Goal: Information Seeking & Learning: Learn about a topic

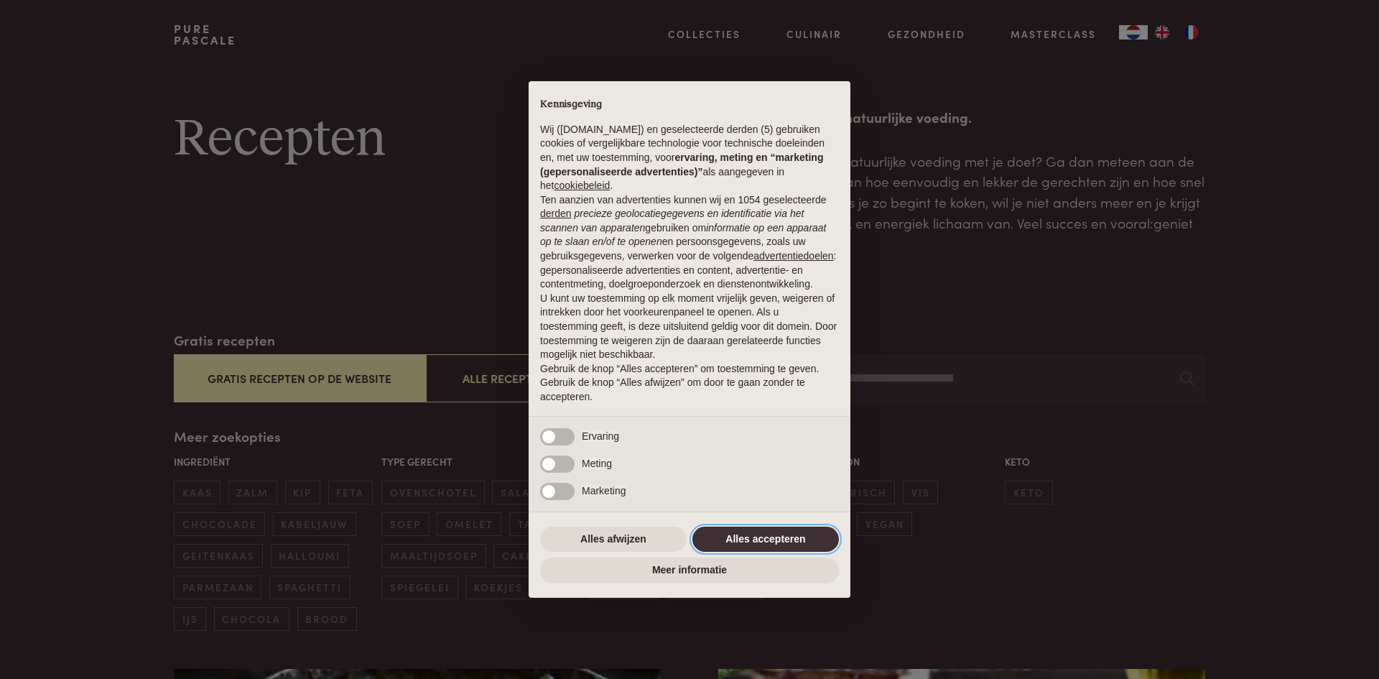
click at [779, 547] on button "Alles accepteren" at bounding box center [766, 540] width 147 height 26
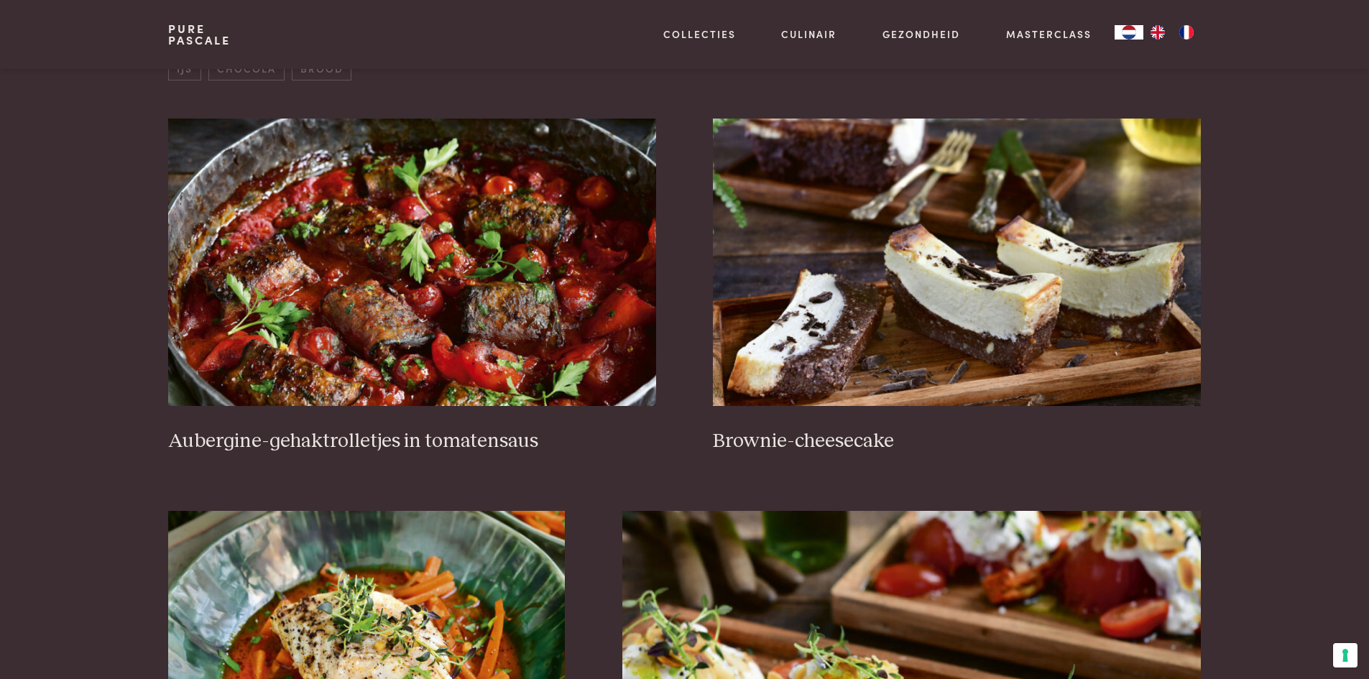
scroll to position [647, 0]
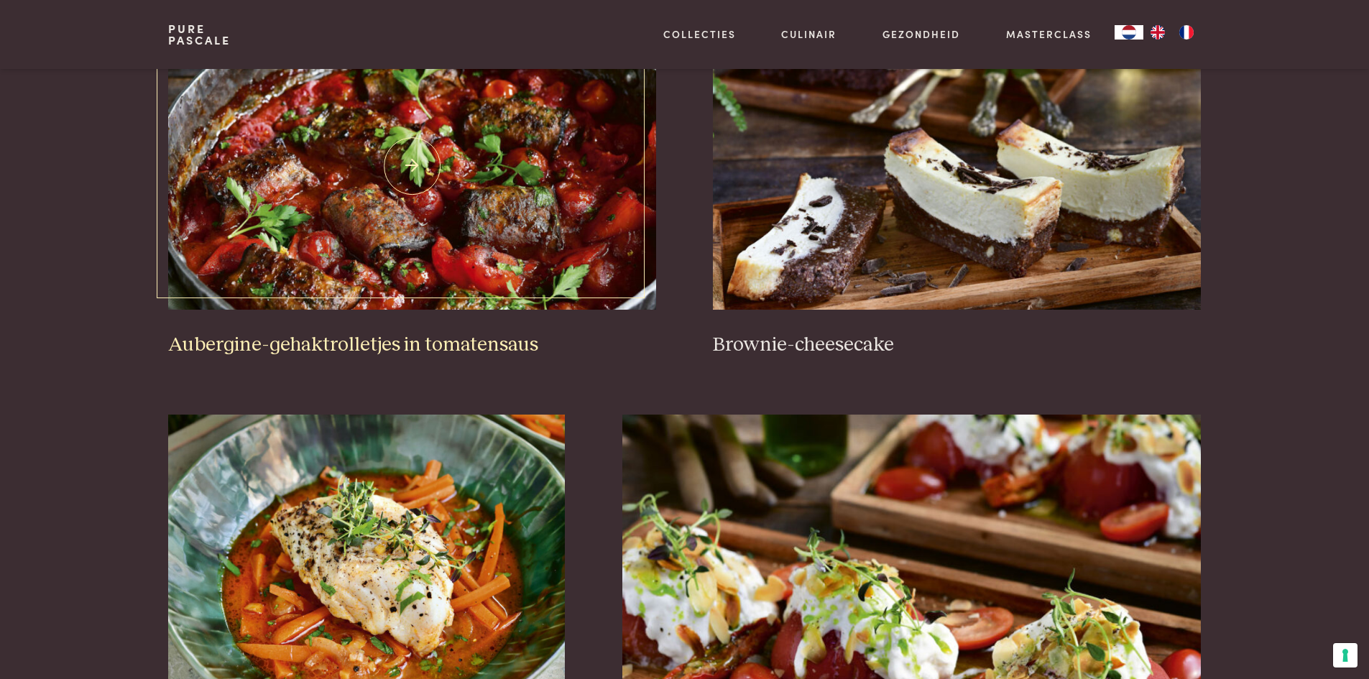
click at [314, 158] on img at bounding box center [411, 165] width 487 height 287
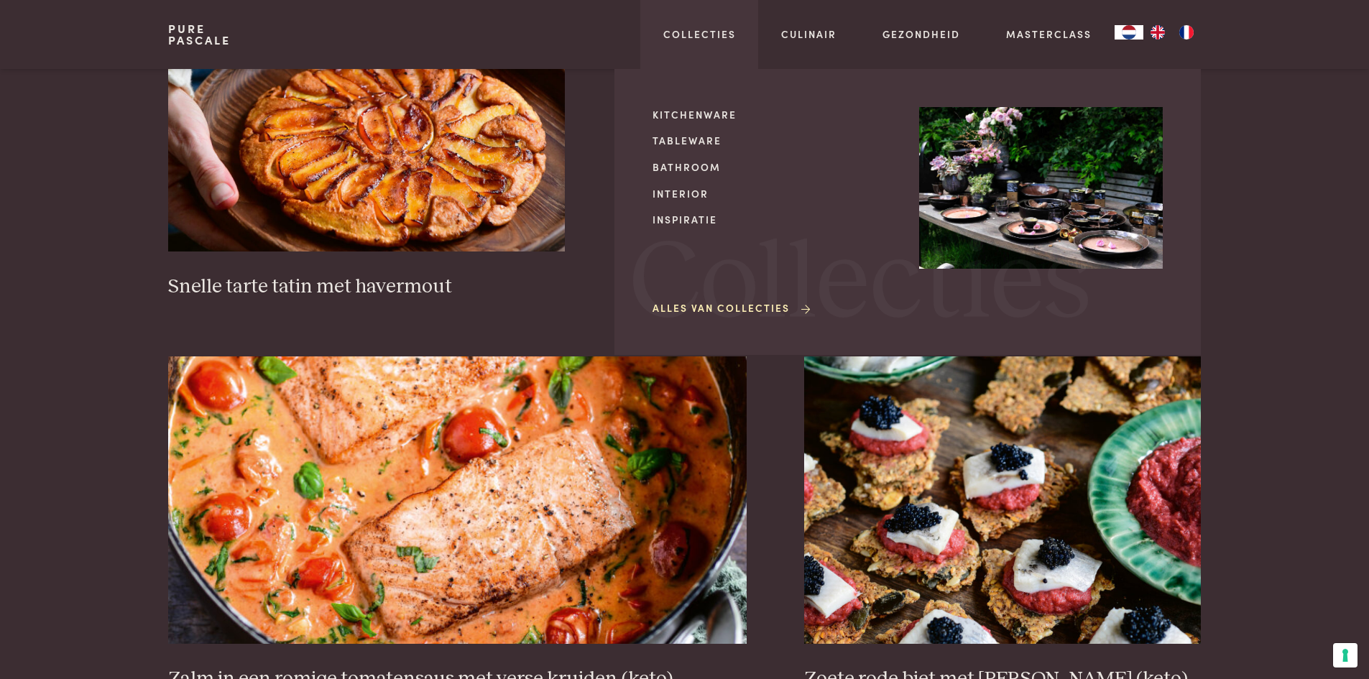
scroll to position [2443, 0]
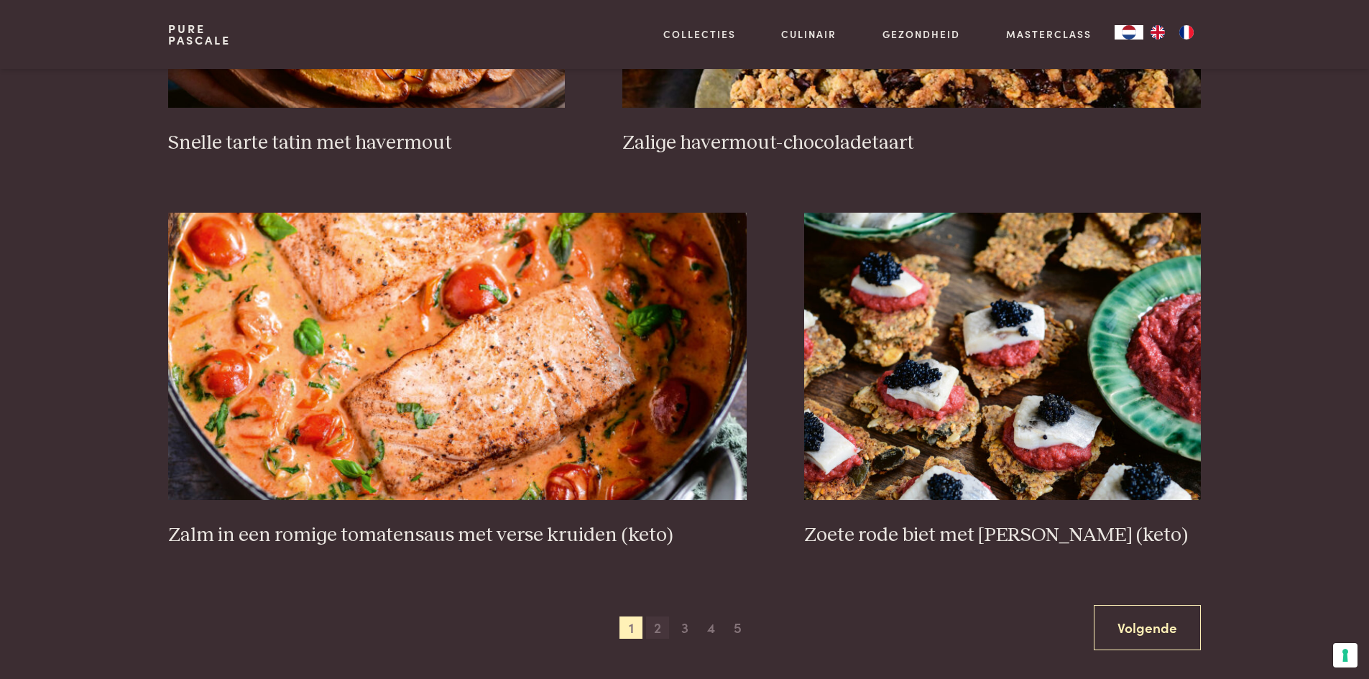
click at [659, 629] on span "2" at bounding box center [657, 627] width 23 height 23
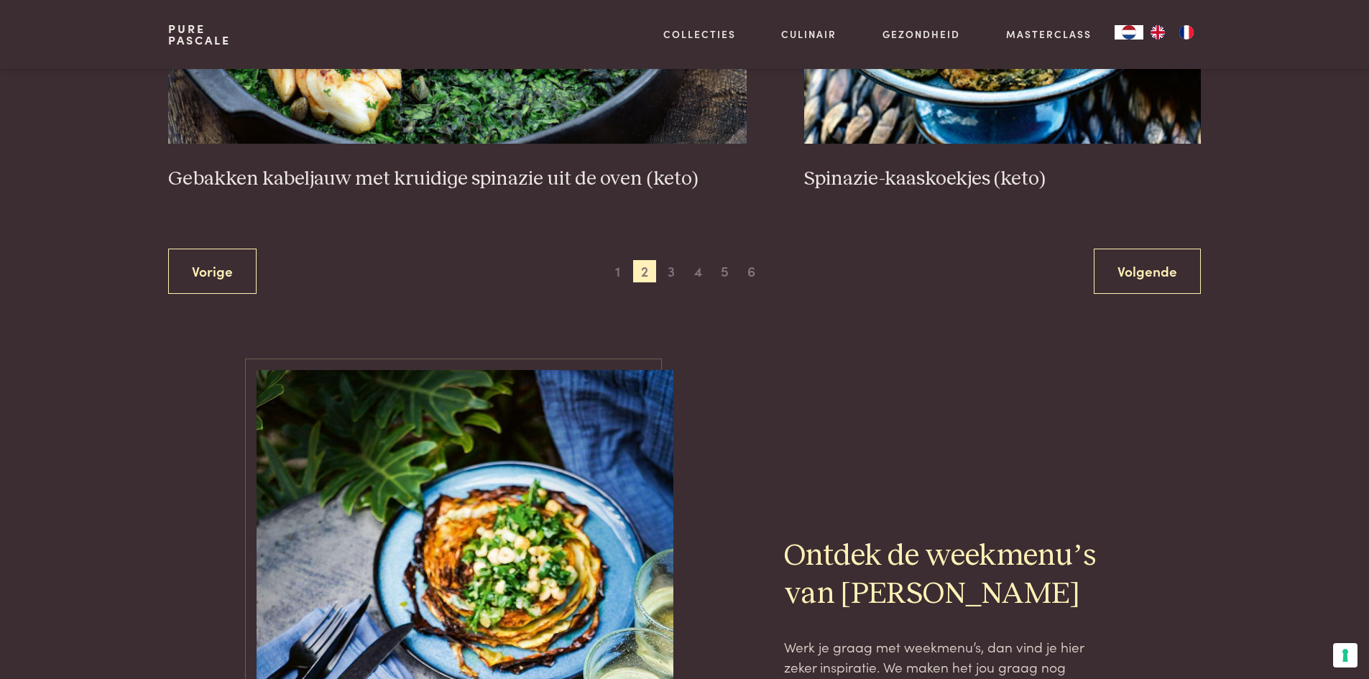
scroll to position [2844, 0]
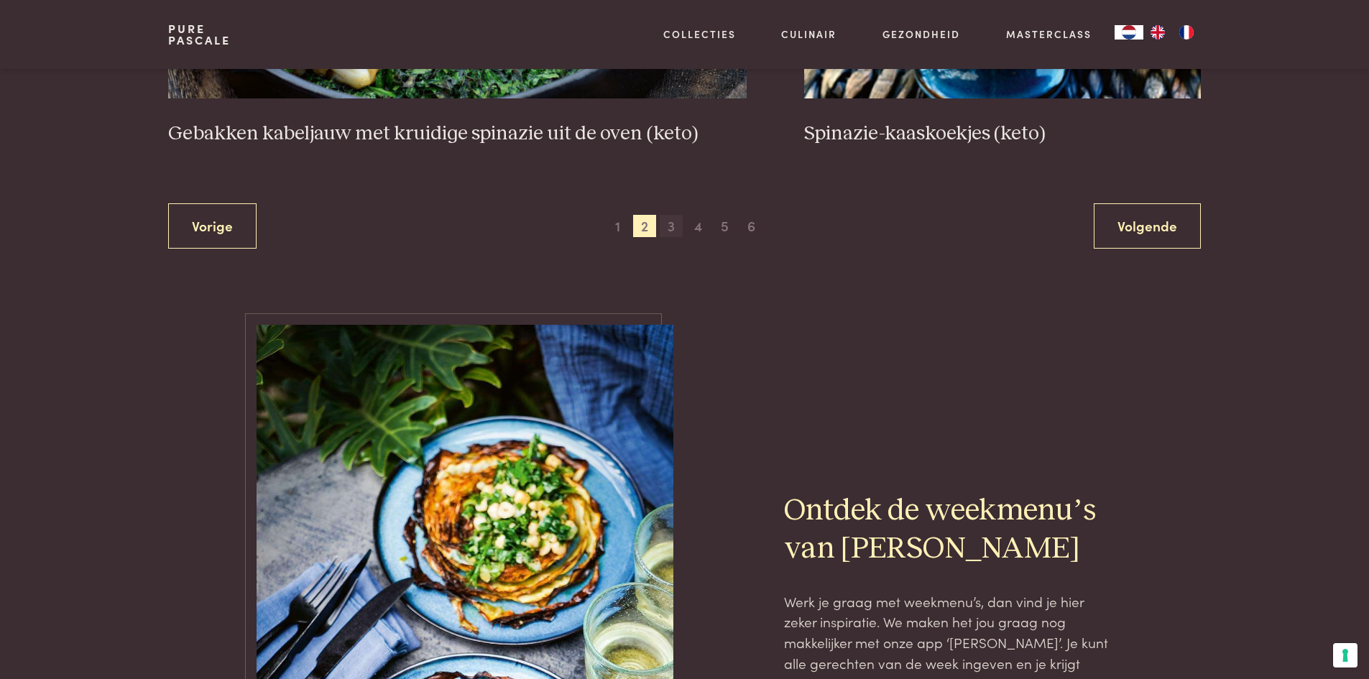
click at [672, 225] on span "3" at bounding box center [671, 226] width 23 height 23
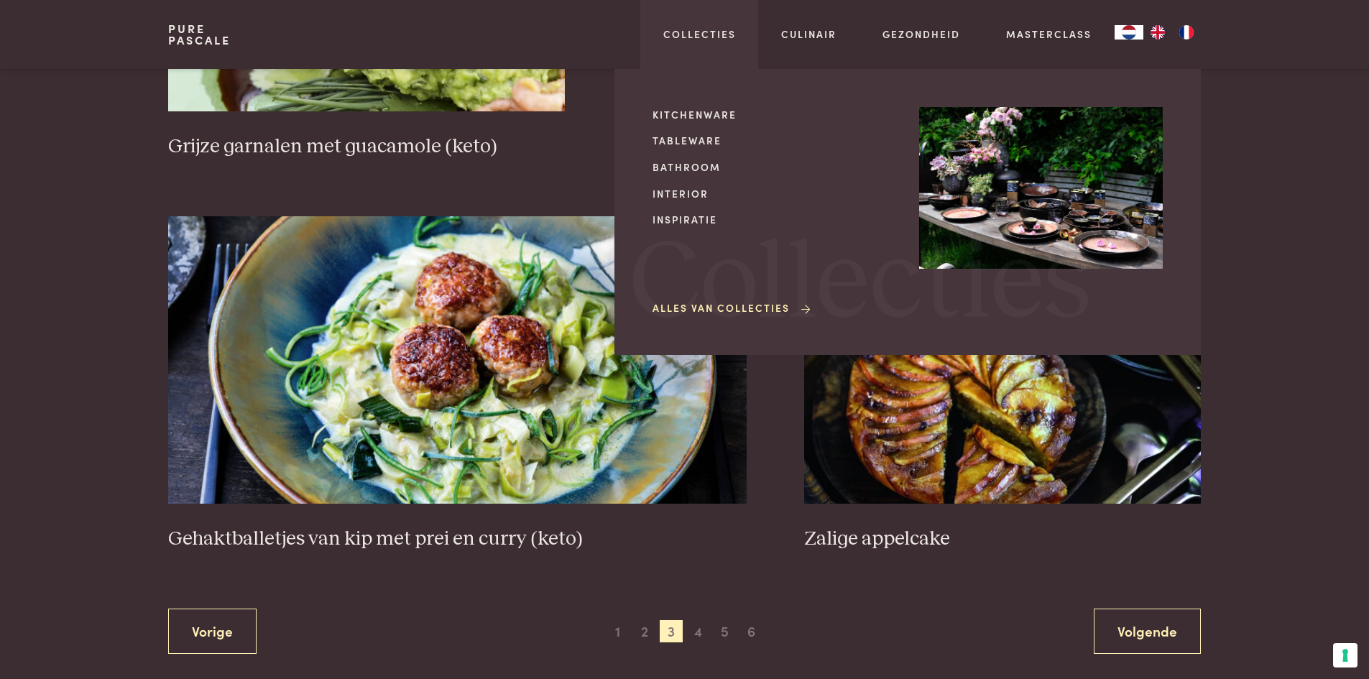
scroll to position [2629, 0]
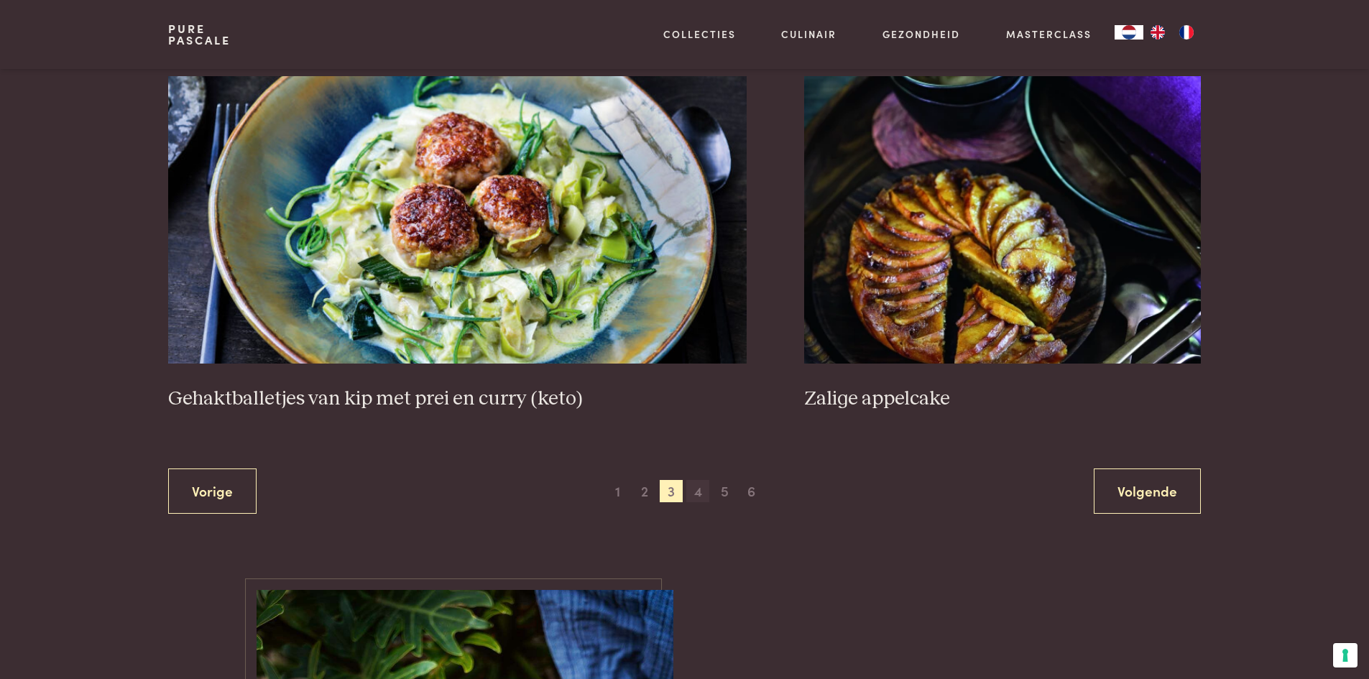
click at [701, 493] on span "4" at bounding box center [697, 491] width 23 height 23
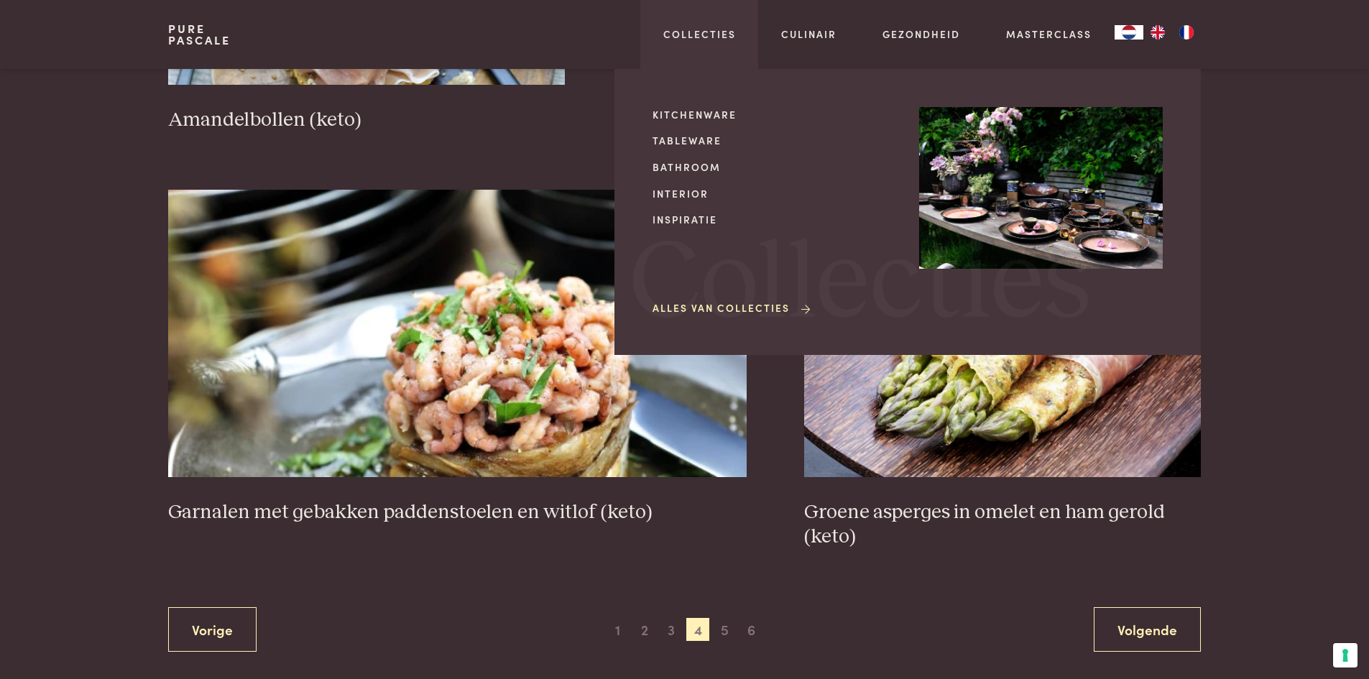
scroll to position [2557, 0]
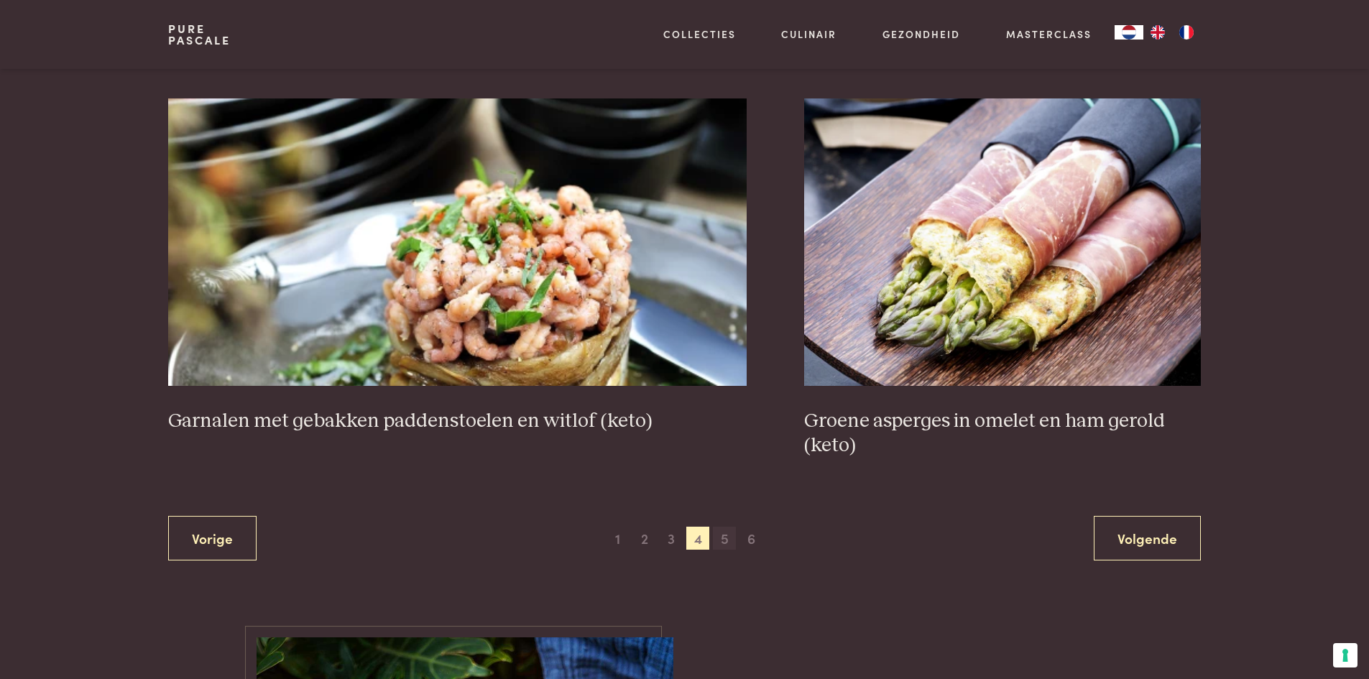
click at [725, 532] on span "5" at bounding box center [724, 538] width 23 height 23
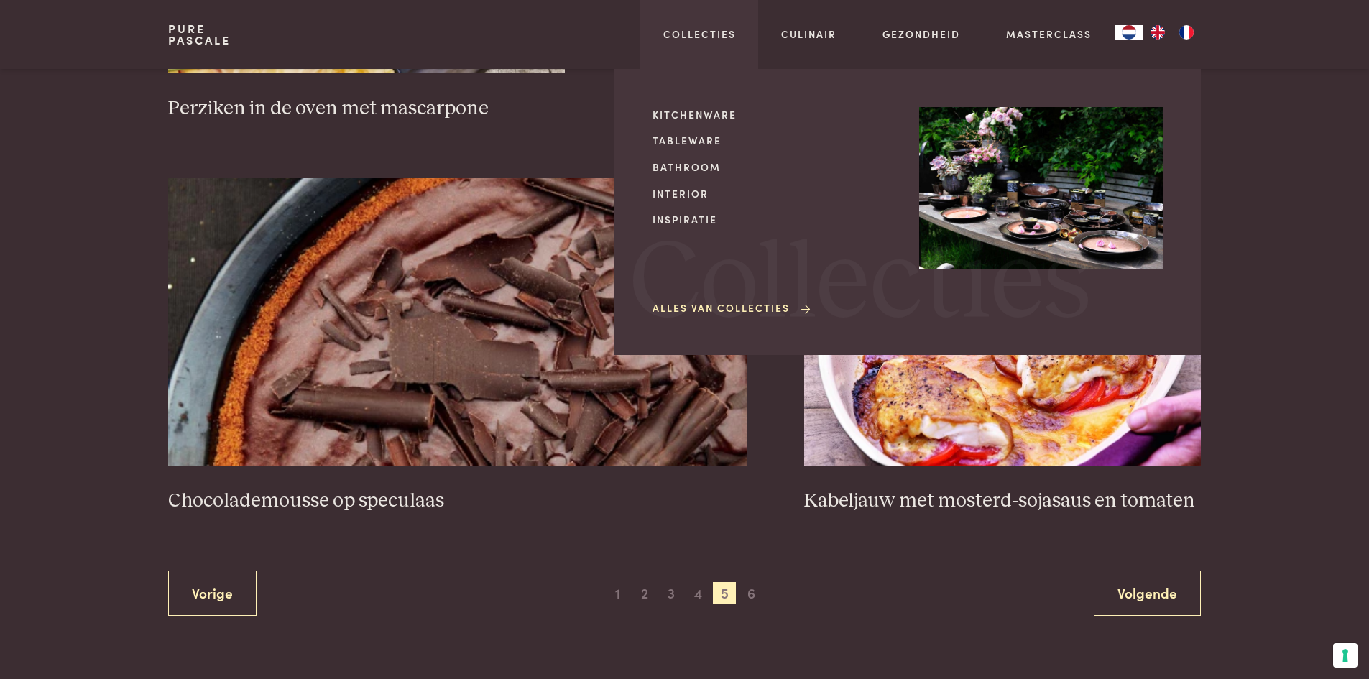
scroll to position [2485, 0]
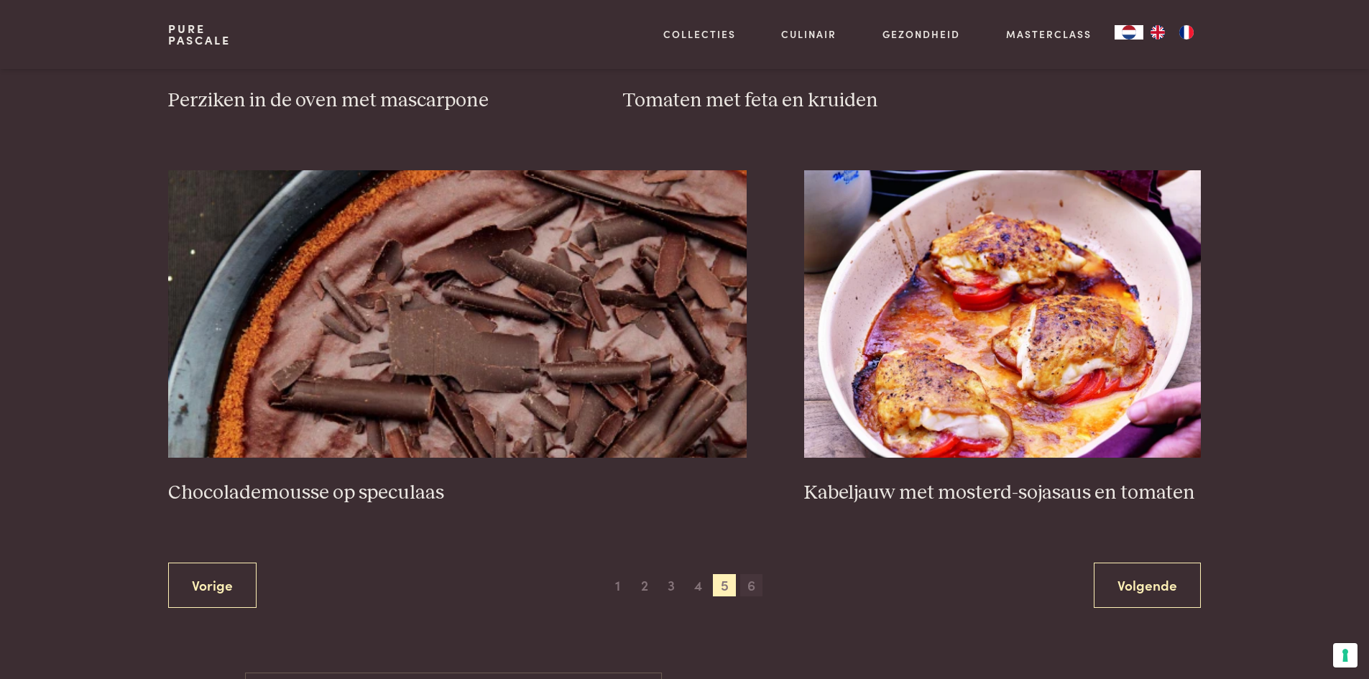
click at [747, 579] on span "6" at bounding box center [751, 585] width 23 height 23
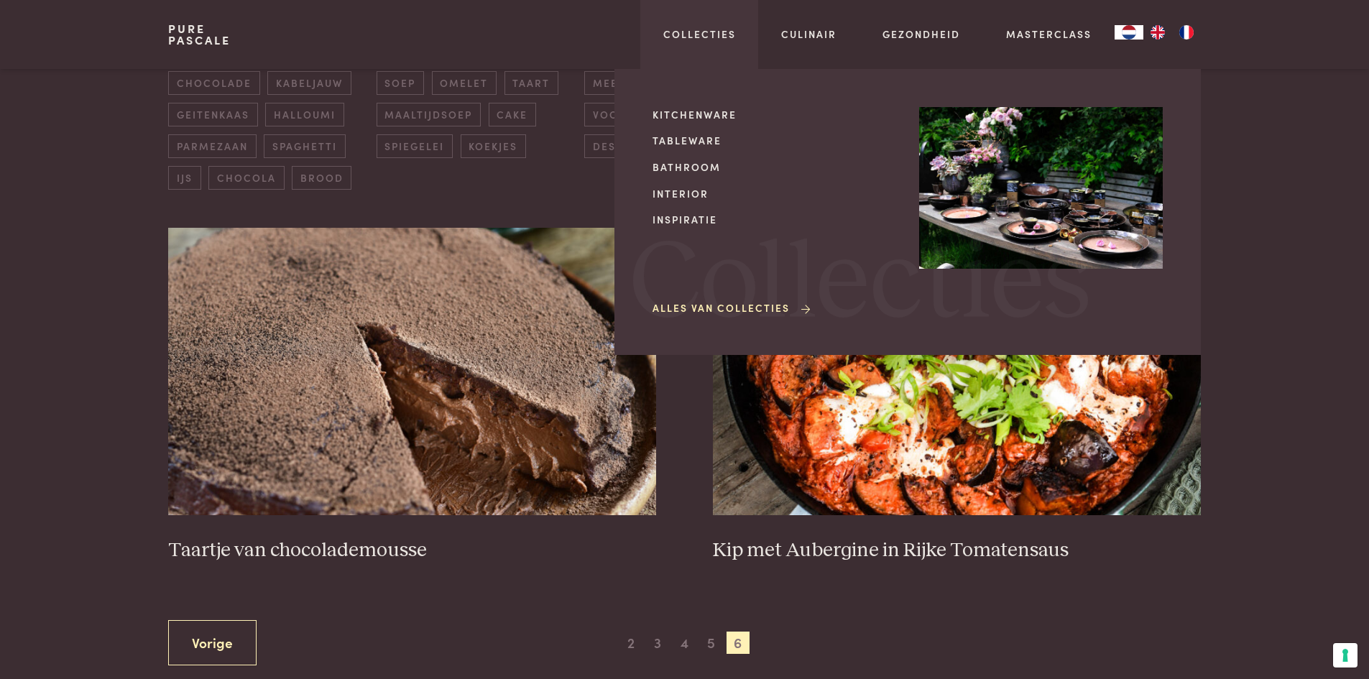
scroll to position [473, 0]
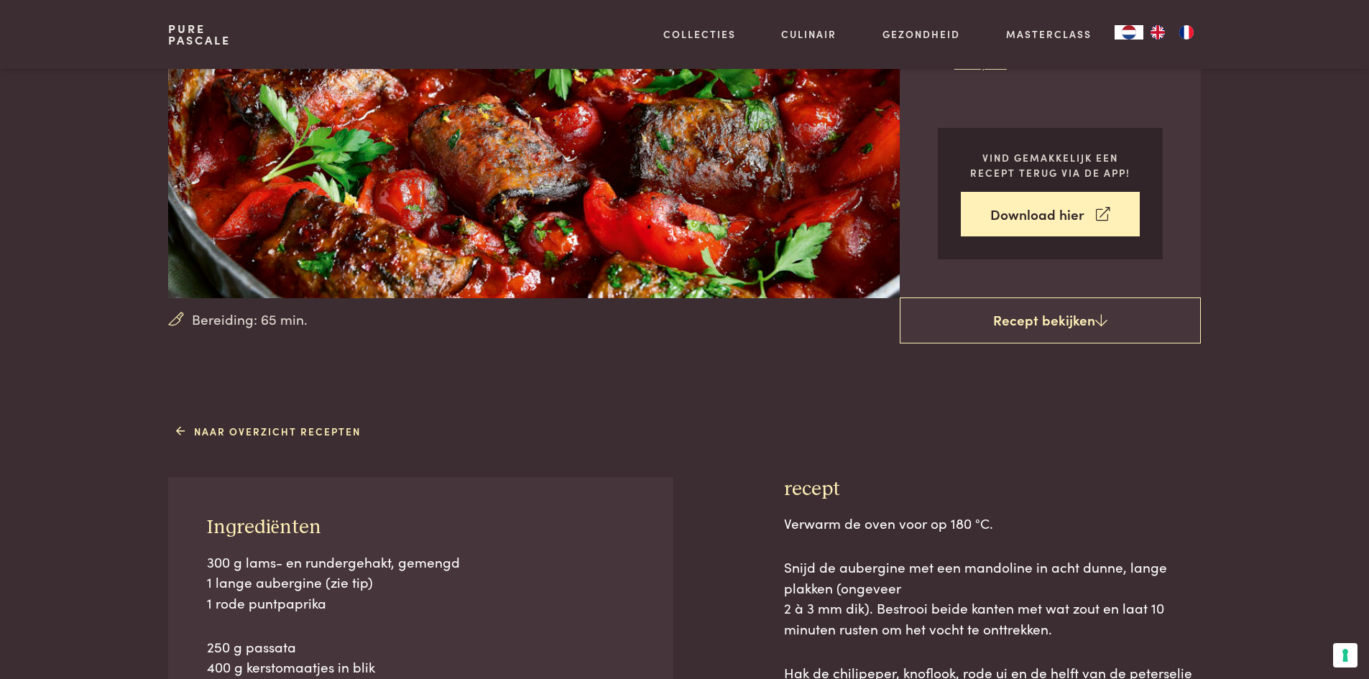
scroll to position [287, 0]
